Goal: Find specific page/section: Find specific page/section

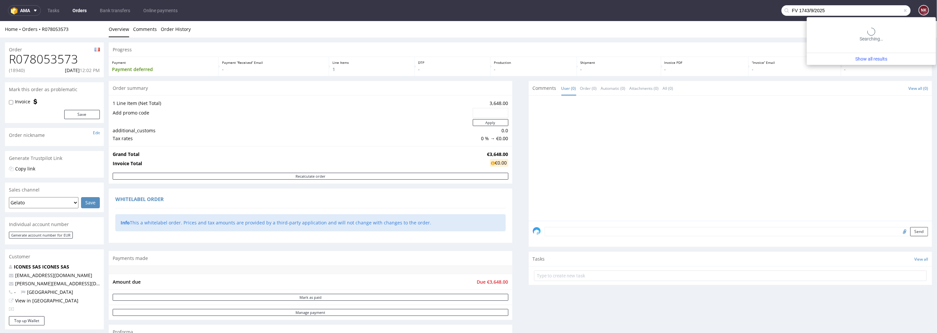
type input "FV 1743/9/2025"
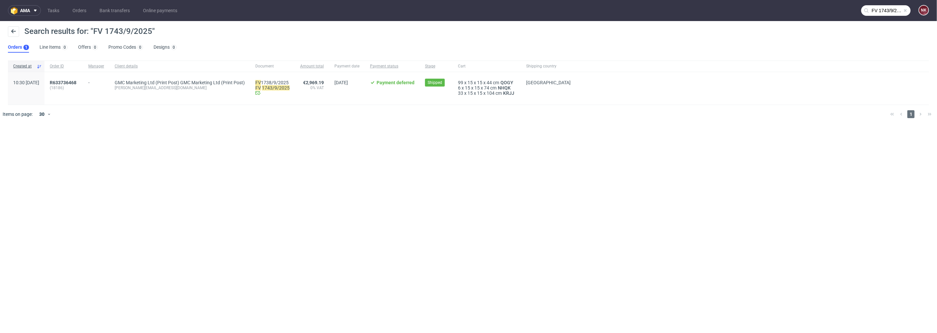
click at [80, 79] on div "R633736468 (18186)" at bounding box center [63, 88] width 39 height 33
click at [76, 82] on span "R633736468" at bounding box center [63, 82] width 27 height 5
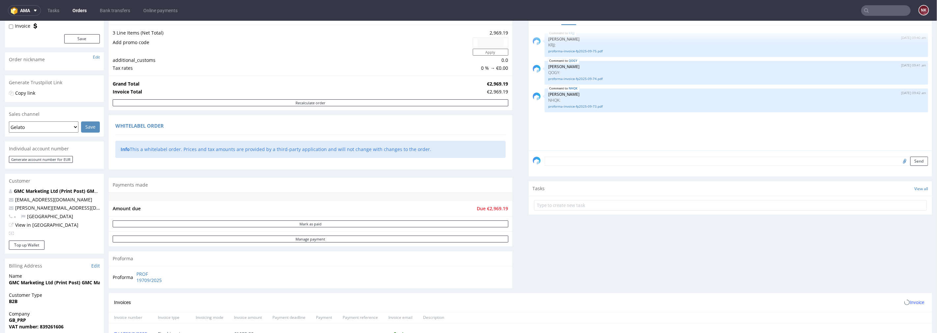
scroll to position [183, 0]
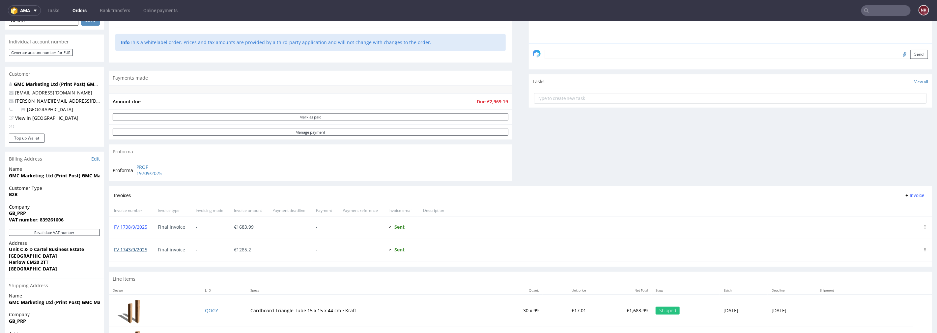
click at [135, 249] on link "FV 1743/9/2025" at bounding box center [130, 249] width 33 height 6
click at [875, 11] on input "text" at bounding box center [885, 10] width 49 height 11
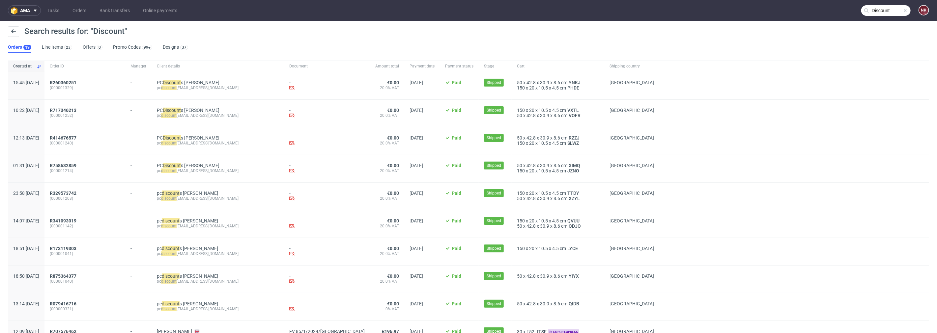
click at [910, 9] on div "Discount NK" at bounding box center [919, 11] width 18 height 12
click at [891, 8] on input "Discount" at bounding box center [885, 10] width 49 height 11
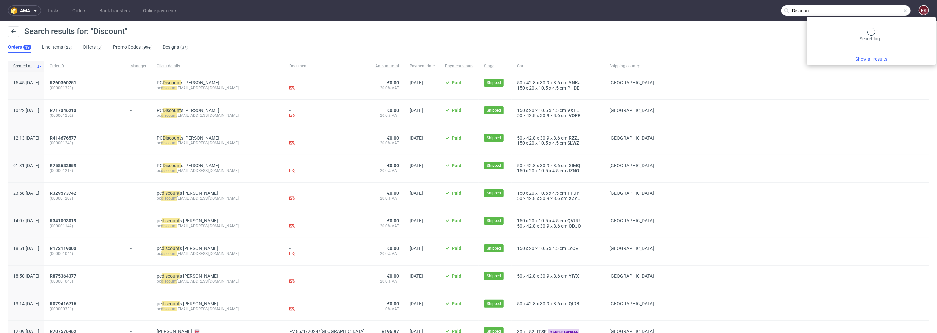
drag, startPoint x: 857, startPoint y: 11, endPoint x: 625, endPoint y: 19, distance: 231.7
click at [627, 20] on nav "ama Tasks Orders Bank transfers Online payments Discount NK" at bounding box center [468, 10] width 937 height 21
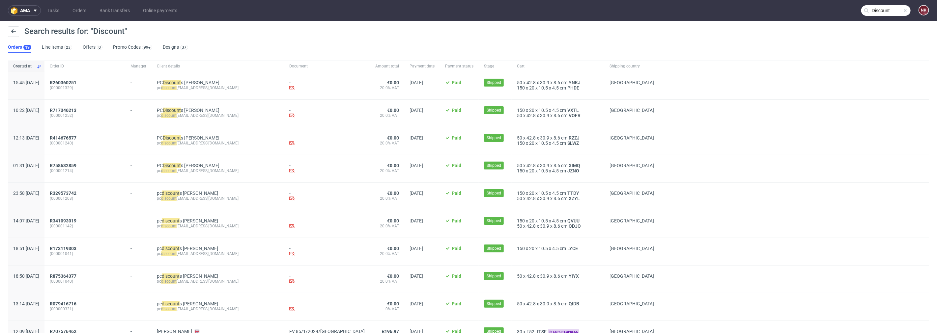
paste input "R051255111"
type input "R051255111"
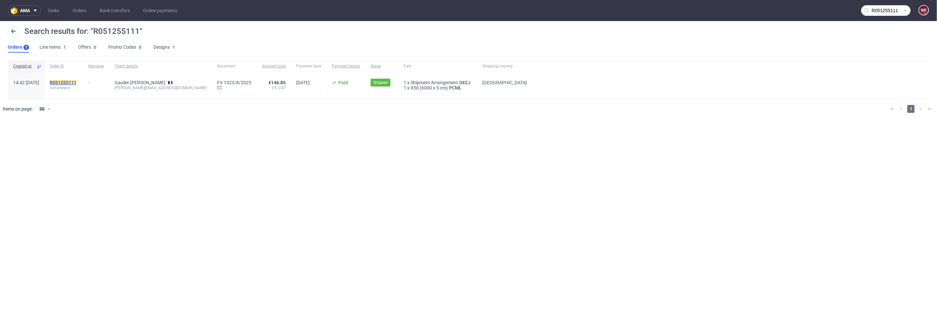
click at [76, 85] on mark "R051255111" at bounding box center [63, 82] width 27 height 5
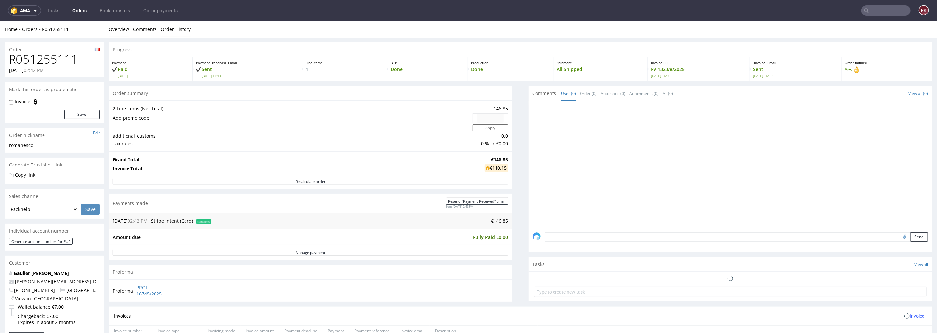
click at [167, 28] on link "Order History" at bounding box center [176, 29] width 30 height 16
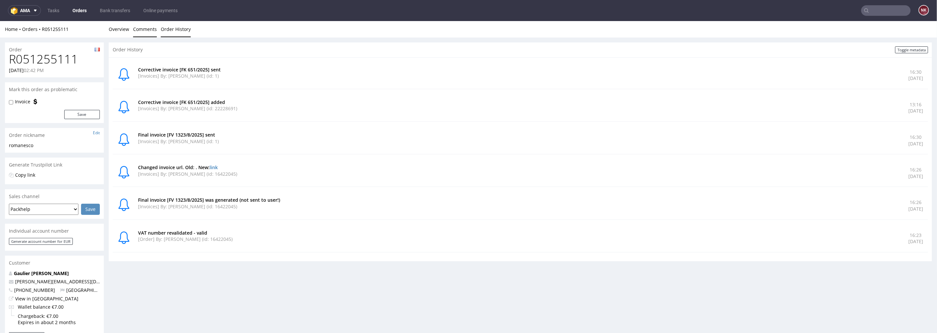
click at [151, 30] on link "Comments" at bounding box center [145, 29] width 24 height 16
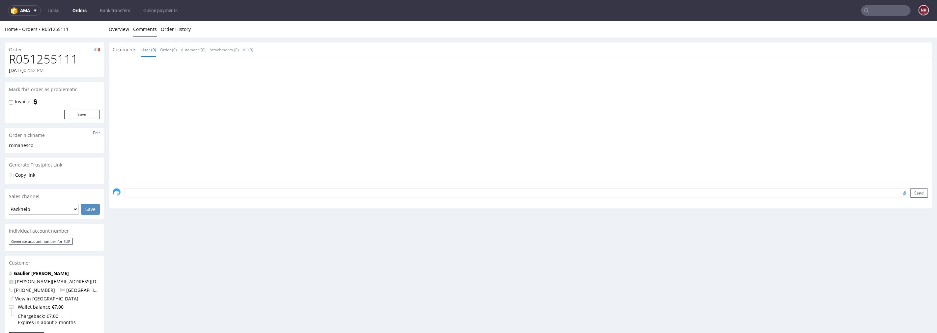
click at [134, 27] on link "Comments" at bounding box center [145, 29] width 24 height 16
click at [125, 29] on link "Overview" at bounding box center [119, 29] width 20 height 16
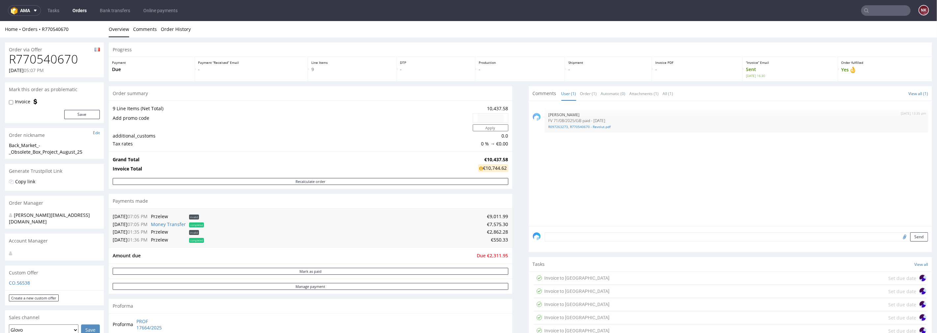
scroll to position [402, 0]
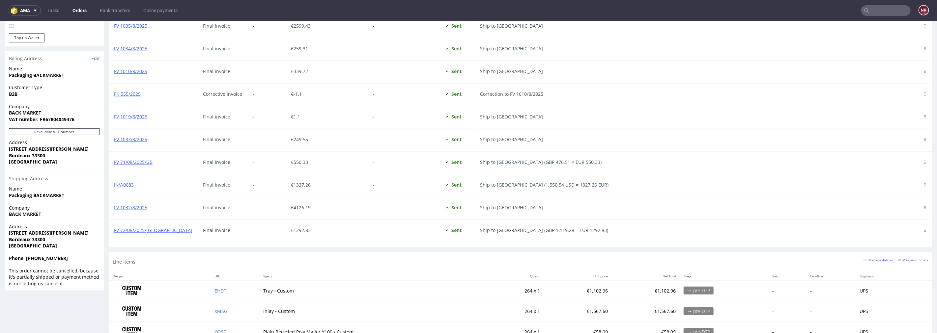
click at [79, 11] on link "Orders" at bounding box center [80, 10] width 22 height 11
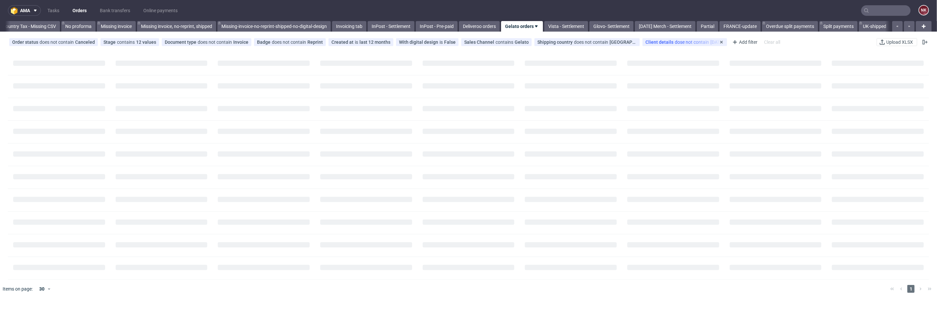
scroll to position [0, 919]
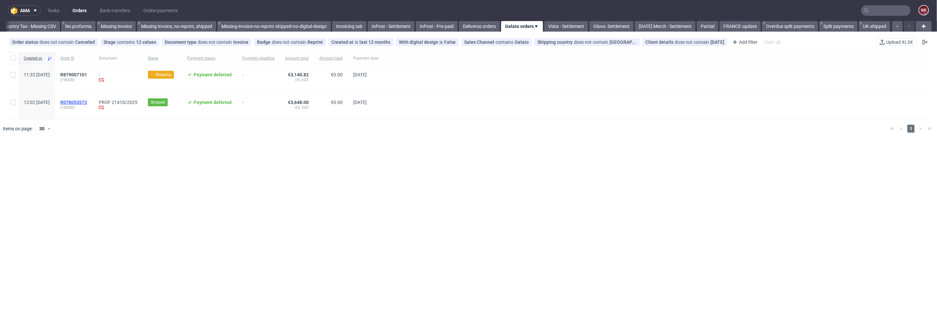
click at [87, 101] on span "R078053573" at bounding box center [73, 102] width 27 height 5
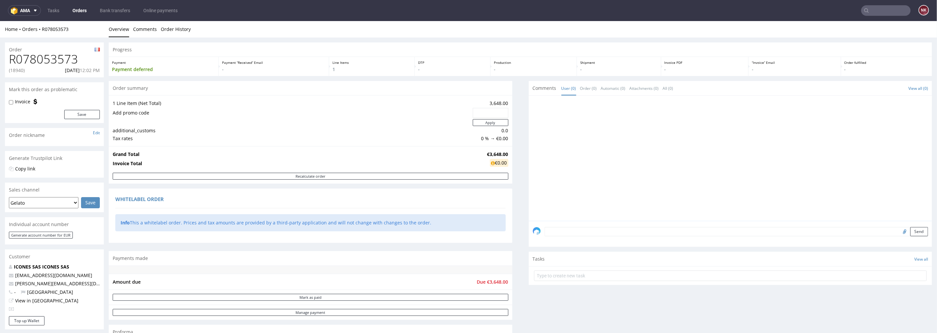
click at [58, 57] on h1 "R078053573" at bounding box center [54, 58] width 91 height 13
copy h1 "R078053573"
click at [20, 70] on p "(18940)" at bounding box center [17, 70] width 16 height 7
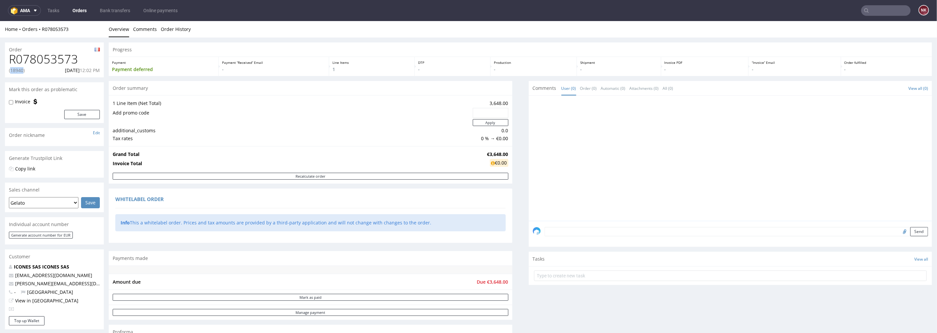
copy p "18940"
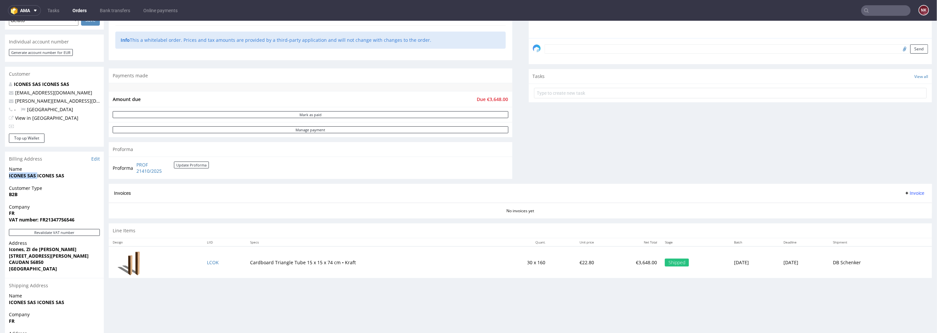
drag, startPoint x: 37, startPoint y: 173, endPoint x: 6, endPoint y: 175, distance: 30.7
click at [6, 175] on div "Name ICONES SAS ICONES SAS" at bounding box center [54, 175] width 99 height 19
copy strong "ICONES SAS"
click at [93, 160] on link "Edit" at bounding box center [95, 158] width 9 height 7
